Goal: Entertainment & Leisure: Consume media (video, audio)

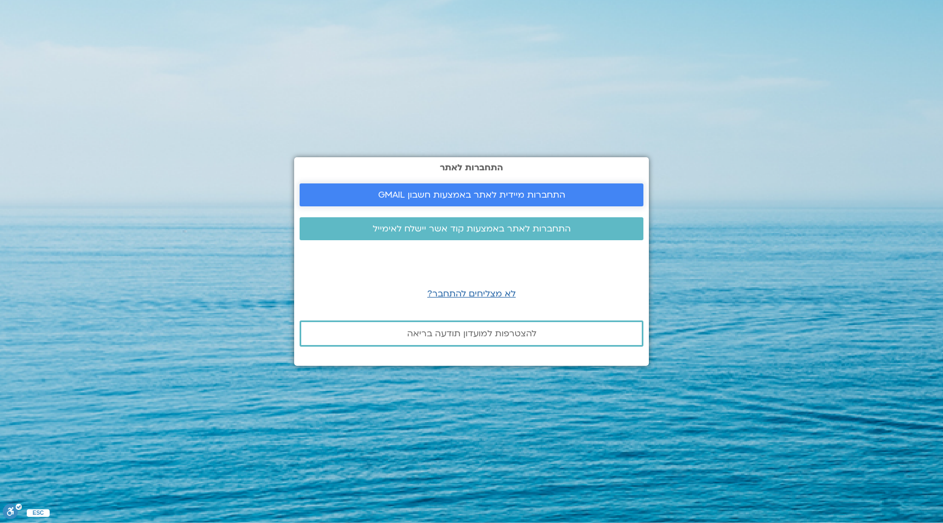
click at [484, 198] on span "התחברות מיידית לאתר באמצעות חשבון GMAIL" at bounding box center [471, 195] width 187 height 10
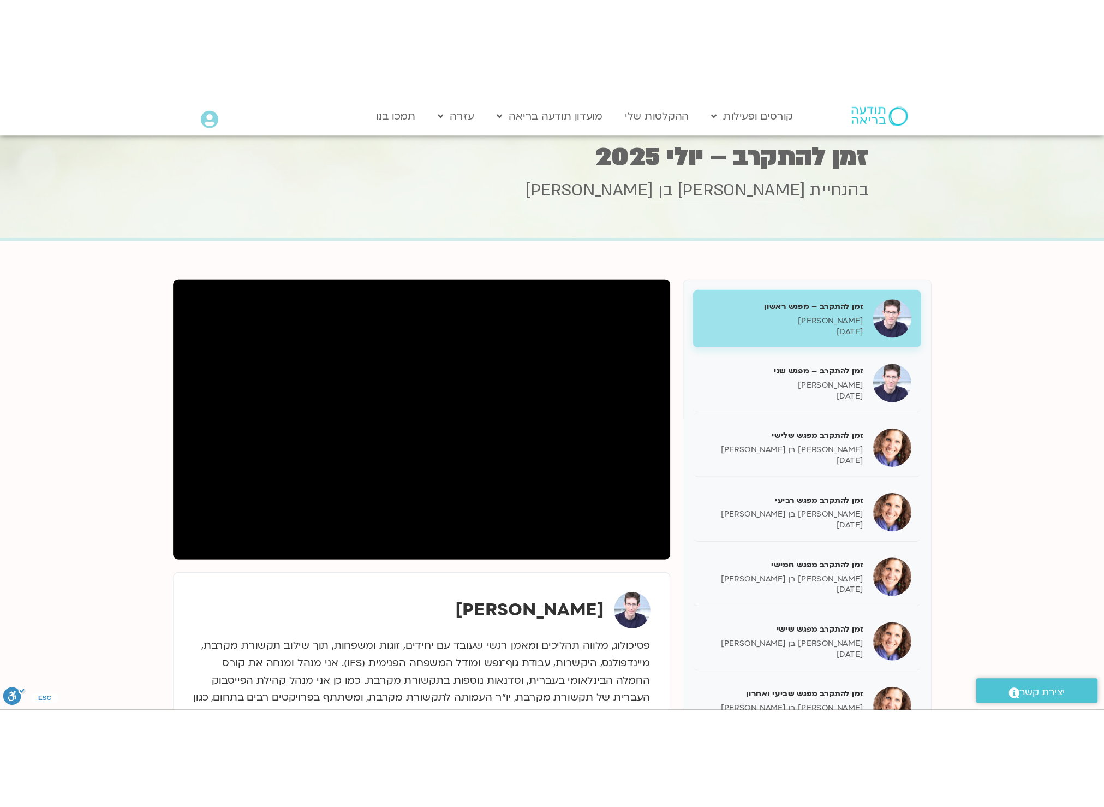
scroll to position [21, 0]
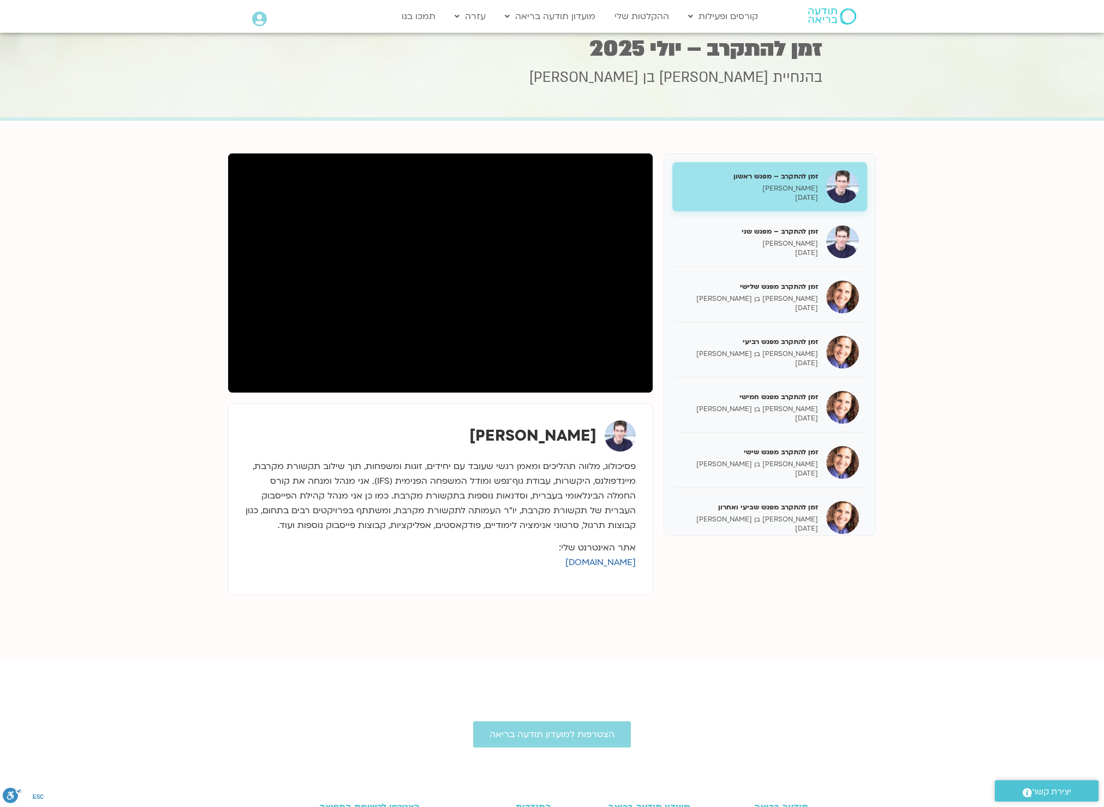
click at [943, 342] on section "זמן להתקרב – מפגש ראשון ערן טייכר 08/07/2025 זמן להתקרב – מפגש שני ערן טייכר 15…" at bounding box center [552, 391] width 1104 height 540
click at [912, 273] on section "זמן להתקרב – מפגש ראשון ערן טייכר 08/07/2025 זמן להתקרב – מפגש שני ערן טייכר 15…" at bounding box center [552, 391] width 1104 height 540
click at [93, 481] on section "זמן להתקרב – מפגש ראשון ערן טייכר 08/07/2025 זמן להתקרב – מפגש שני ערן טייכר 15…" at bounding box center [552, 391] width 1104 height 540
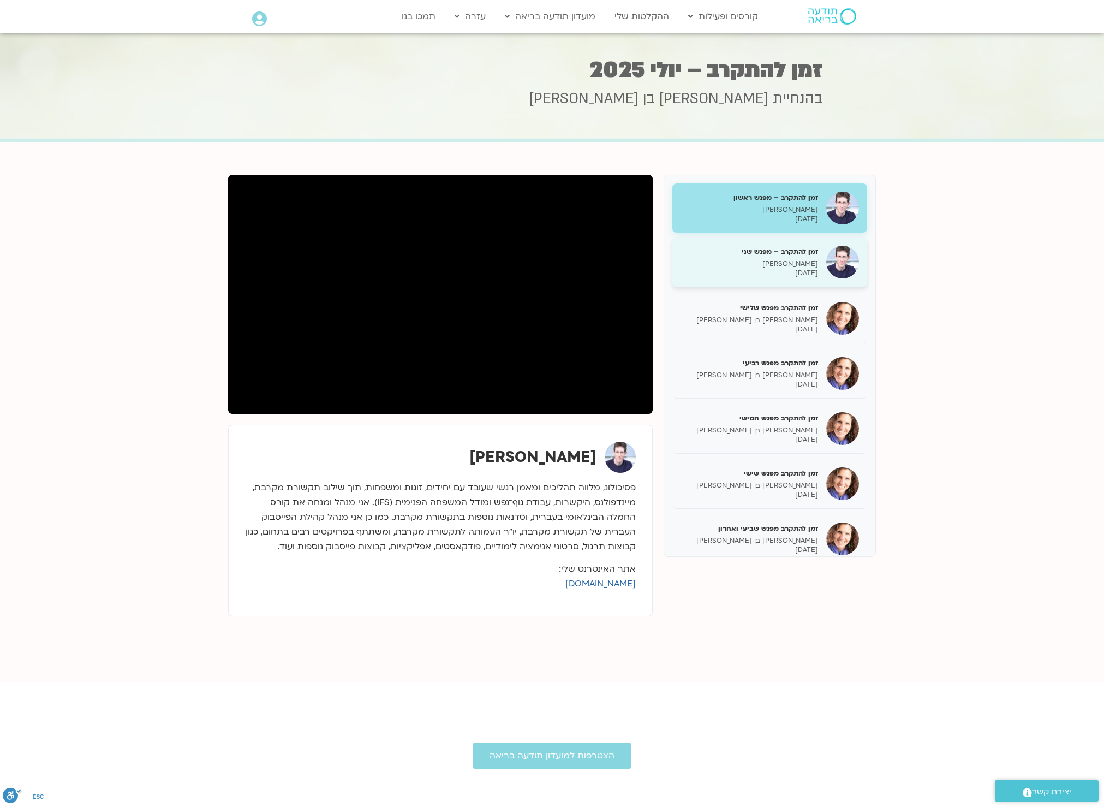
click at [837, 255] on img at bounding box center [842, 262] width 33 height 33
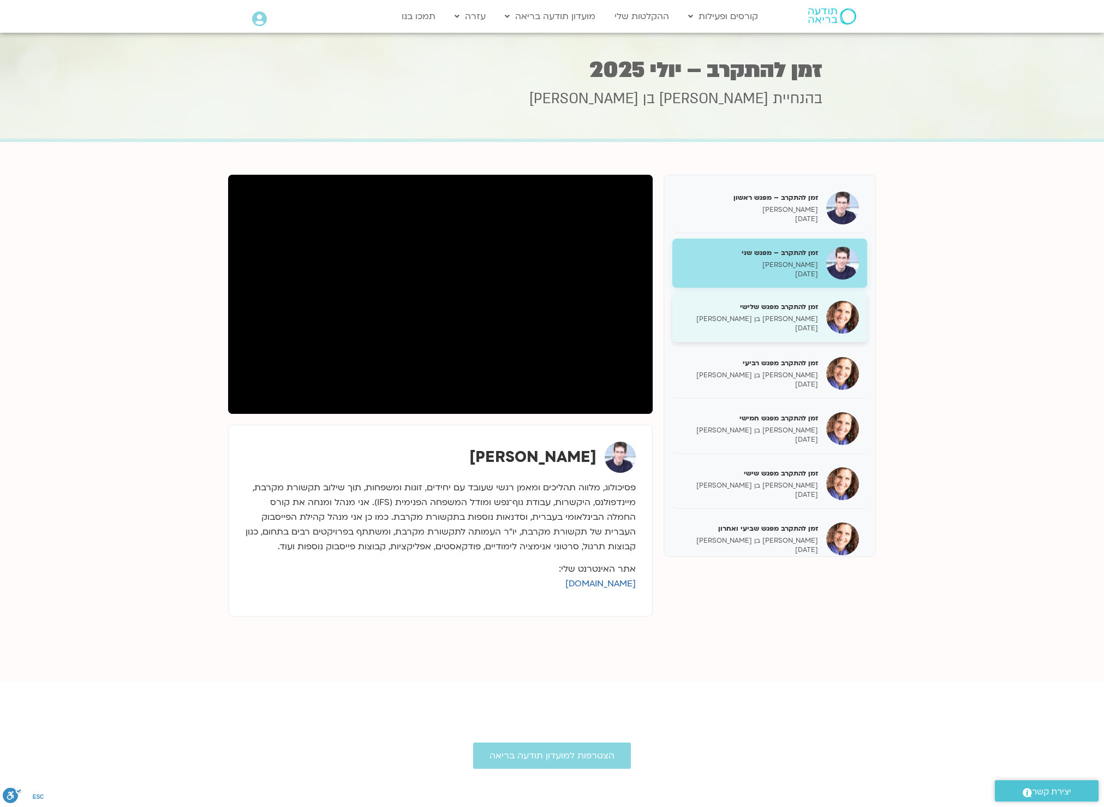
click at [810, 320] on p "[PERSON_NAME] בן [PERSON_NAME]" at bounding box center [750, 318] width 138 height 9
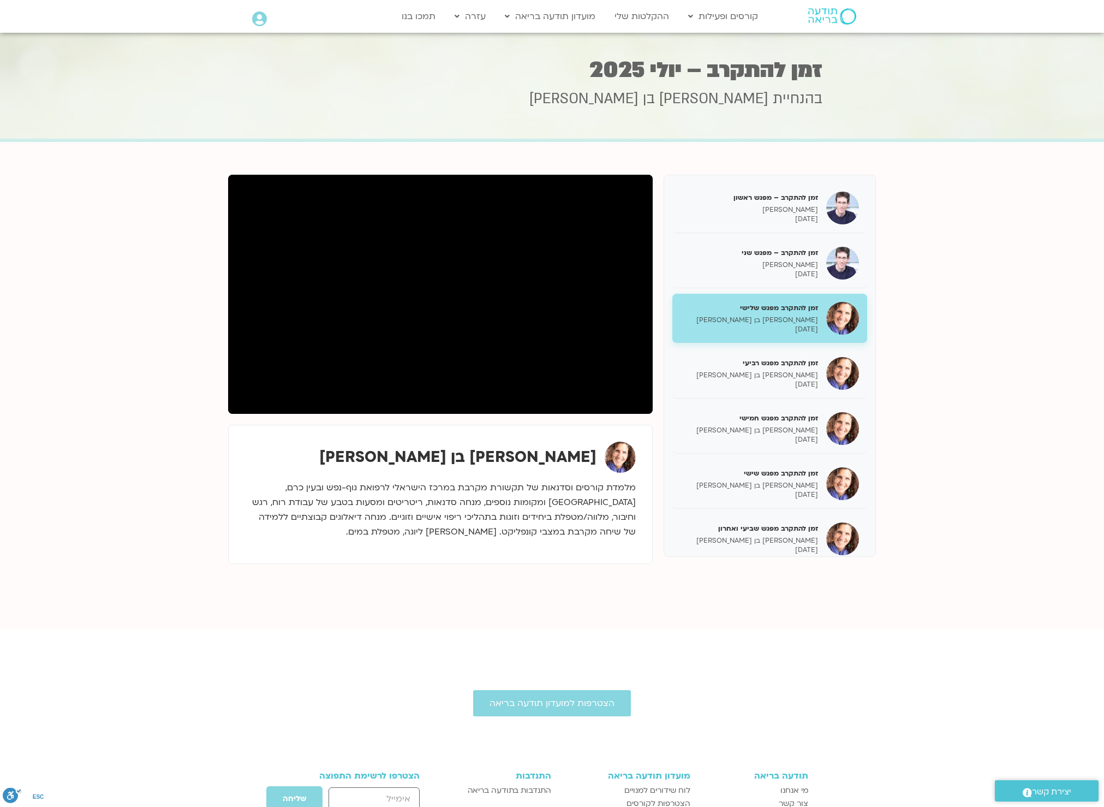
click at [272, 467] on div "[PERSON_NAME] בן [PERSON_NAME]" at bounding box center [440, 457] width 391 height 31
click at [803, 204] on p "[PERSON_NAME]" at bounding box center [750, 208] width 138 height 9
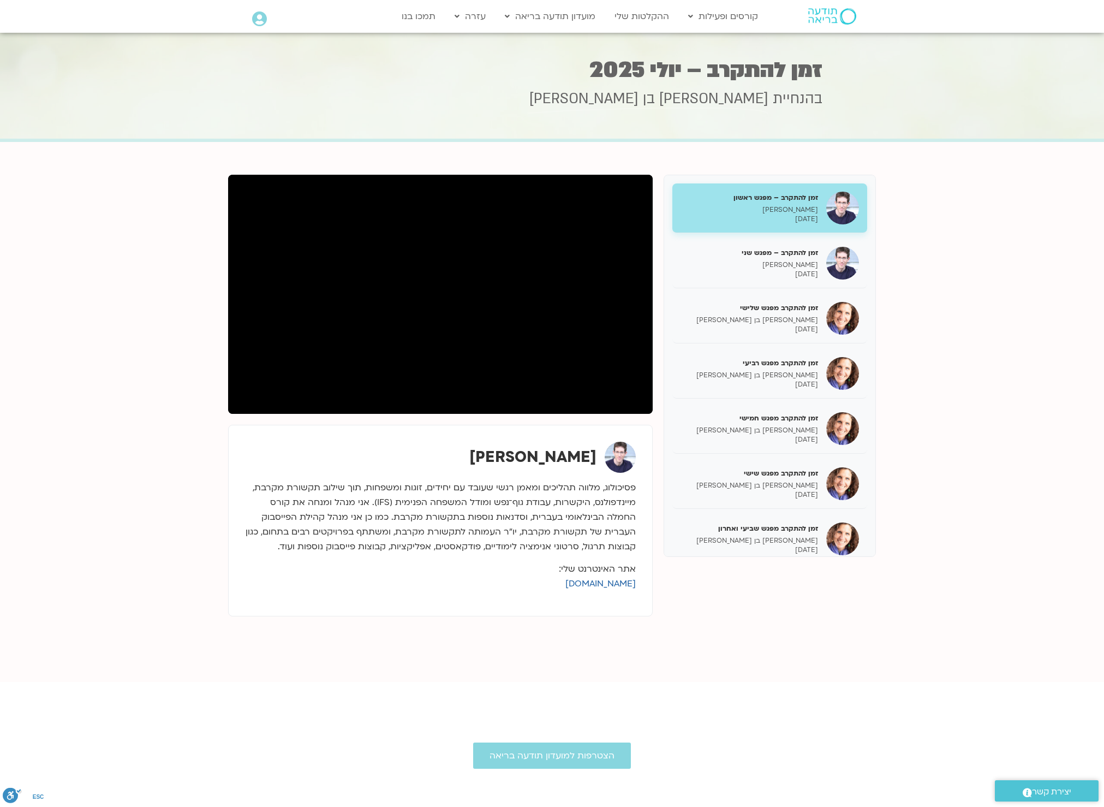
click at [488, 454] on div "[PERSON_NAME]" at bounding box center [440, 457] width 391 height 31
click at [1010, 309] on section "זמן להתקרב – מפגש ראשון ערן טייכר 08/07/2025 זמן להתקרב – מפגש שני ערן טייכר 15…" at bounding box center [552, 412] width 1104 height 540
